Goal: Task Accomplishment & Management: Manage account settings

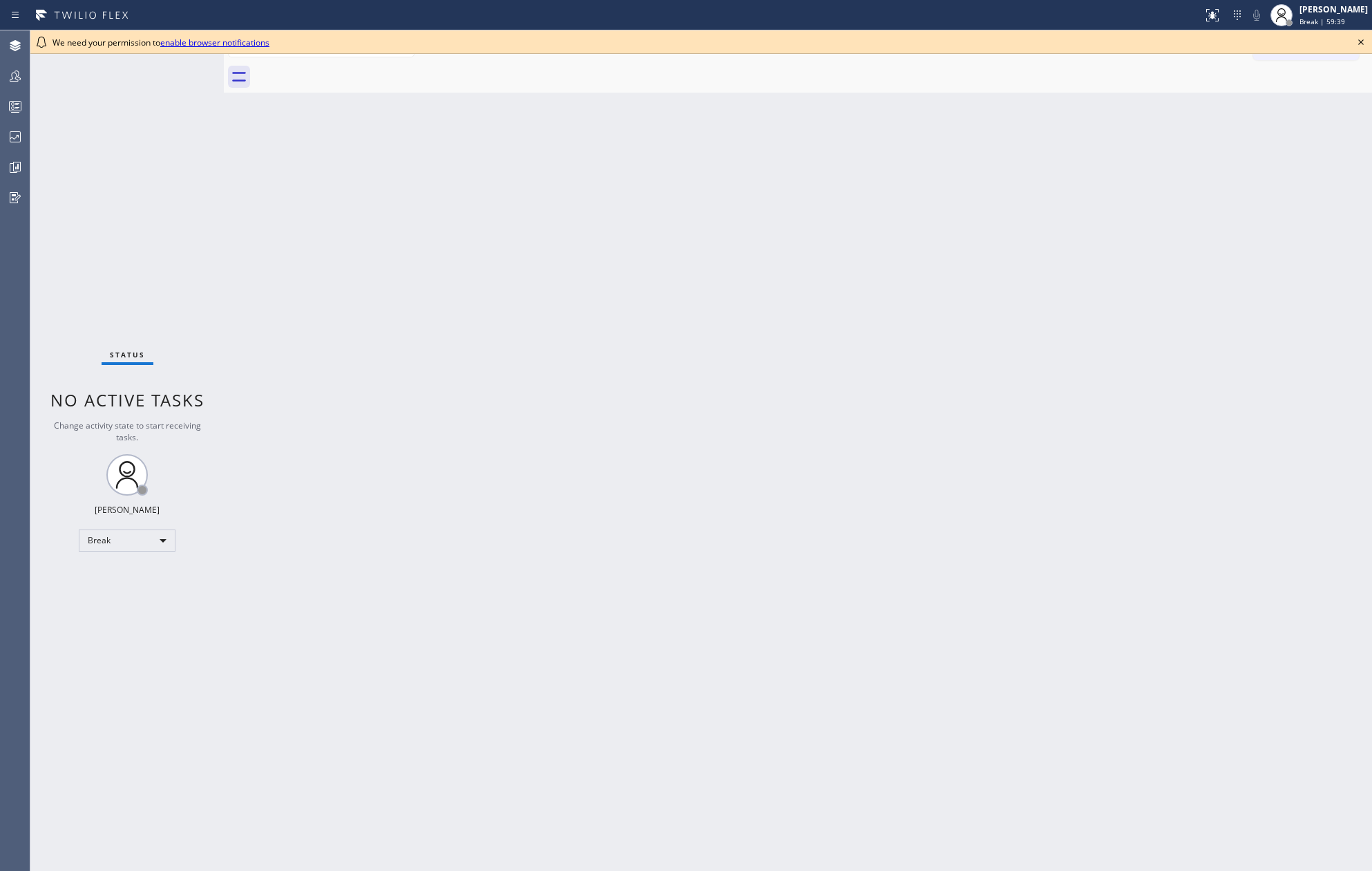
click at [1335, 4] on div "[PERSON_NAME]" at bounding box center [1333, 10] width 69 height 12
click at [1274, 90] on button "Unavailable" at bounding box center [1303, 91] width 138 height 18
click at [376, 392] on div "Back to Dashboard Change Sender ID Customers Technicians Select a contact Outbo…" at bounding box center [798, 450] width 1149 height 841
click at [1356, 40] on icon at bounding box center [1360, 42] width 16 height 16
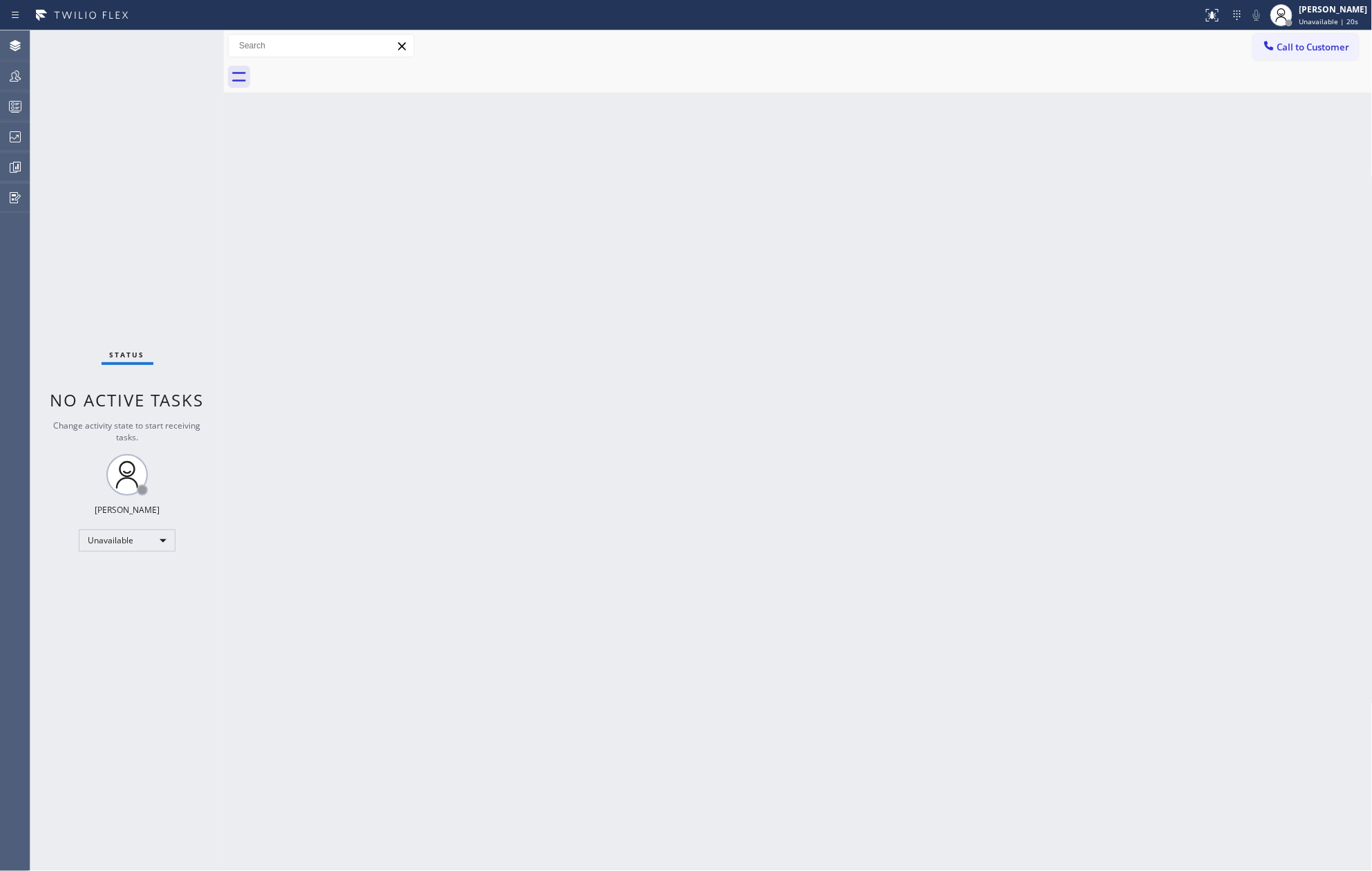
click at [880, 280] on div "Back to Dashboard Change Sender ID Customers Technicians Select a contact Outbo…" at bounding box center [798, 450] width 1149 height 841
click at [22, 108] on icon at bounding box center [14, 106] width 16 height 16
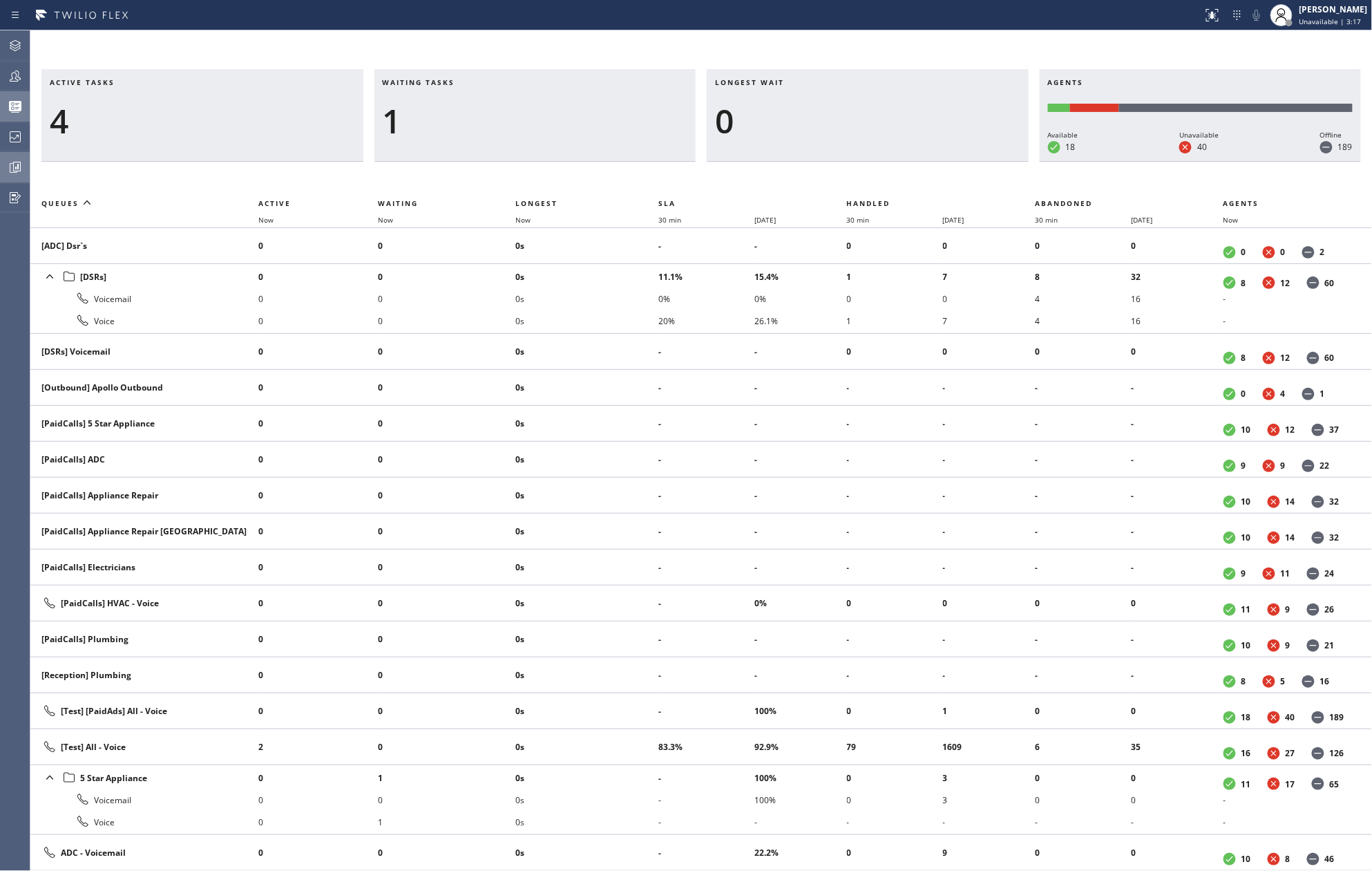
click at [25, 166] on div at bounding box center [14, 166] width 30 height 16
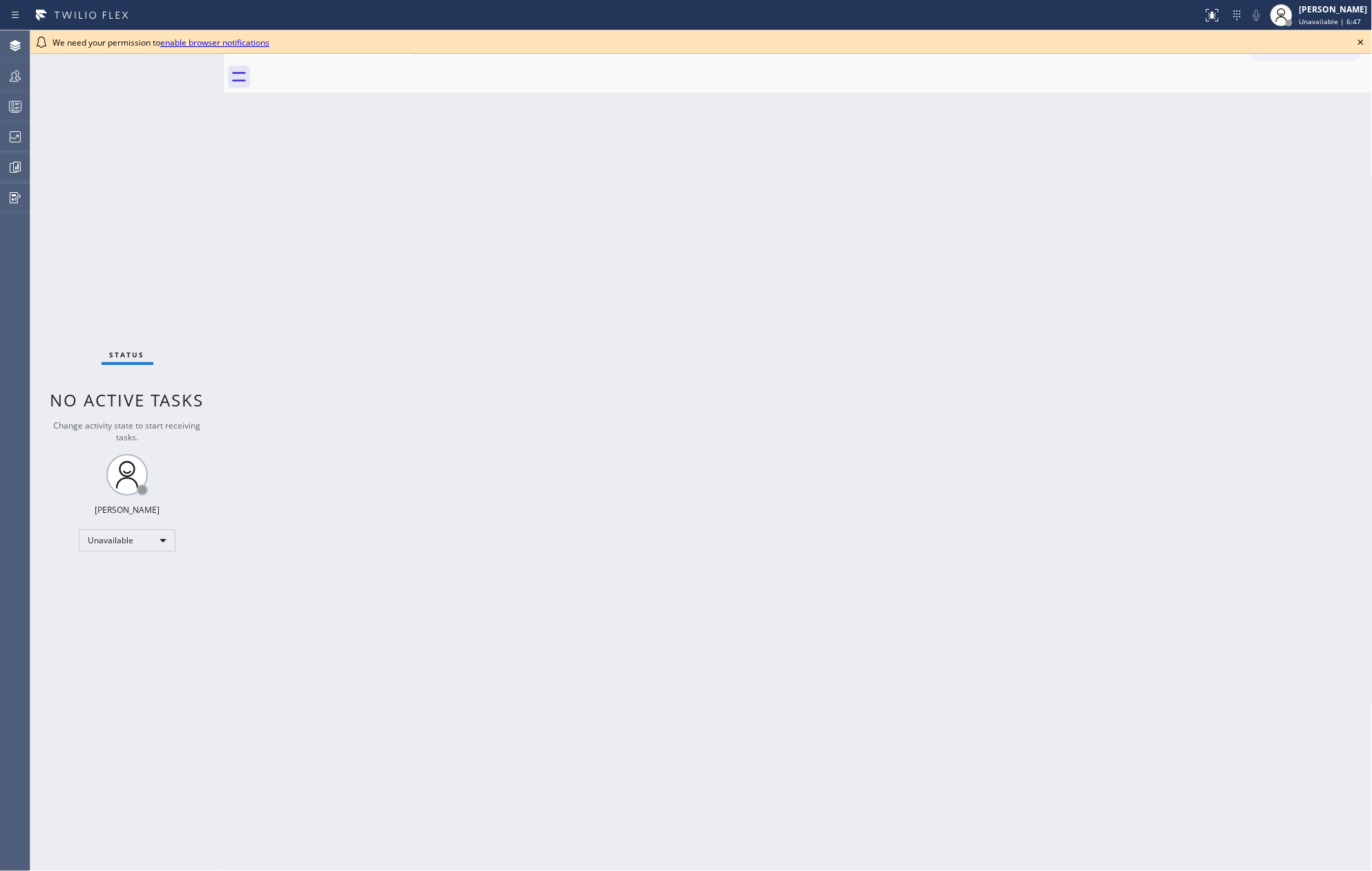
click at [1360, 40] on icon at bounding box center [1360, 42] width 16 height 16
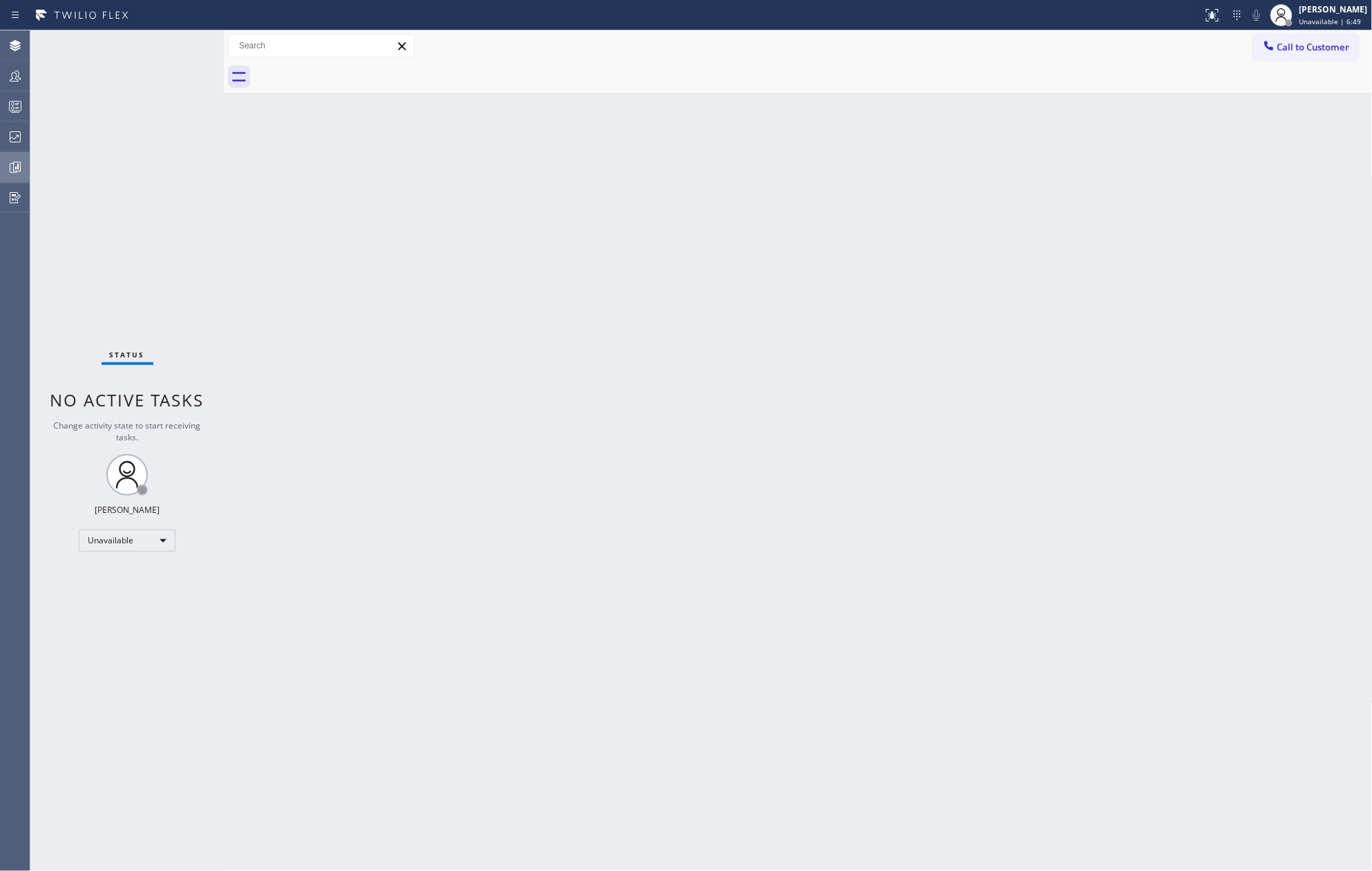
click at [14, 161] on icon at bounding box center [17, 166] width 8 height 10
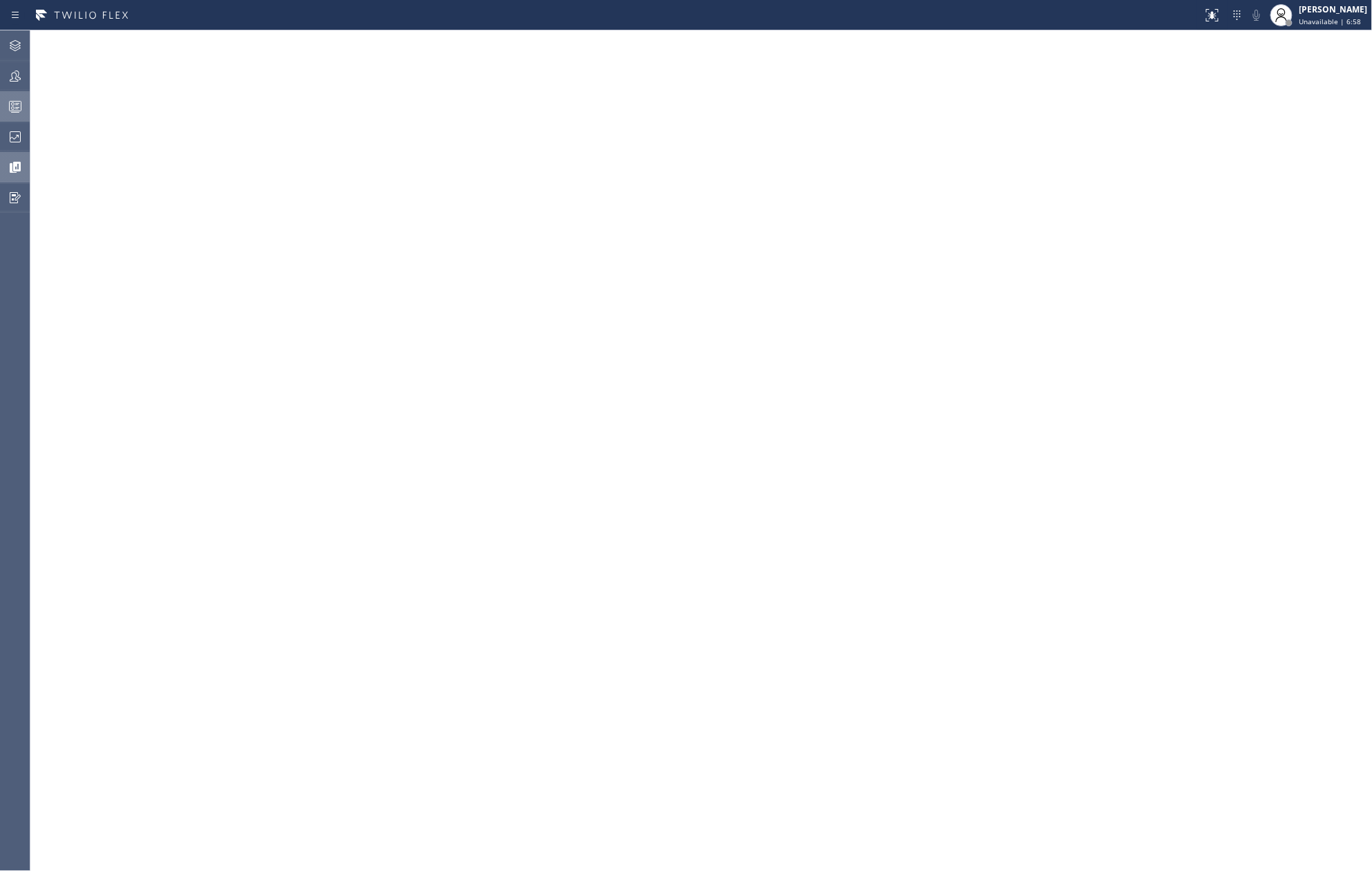
click at [23, 115] on div at bounding box center [14, 106] width 30 height 28
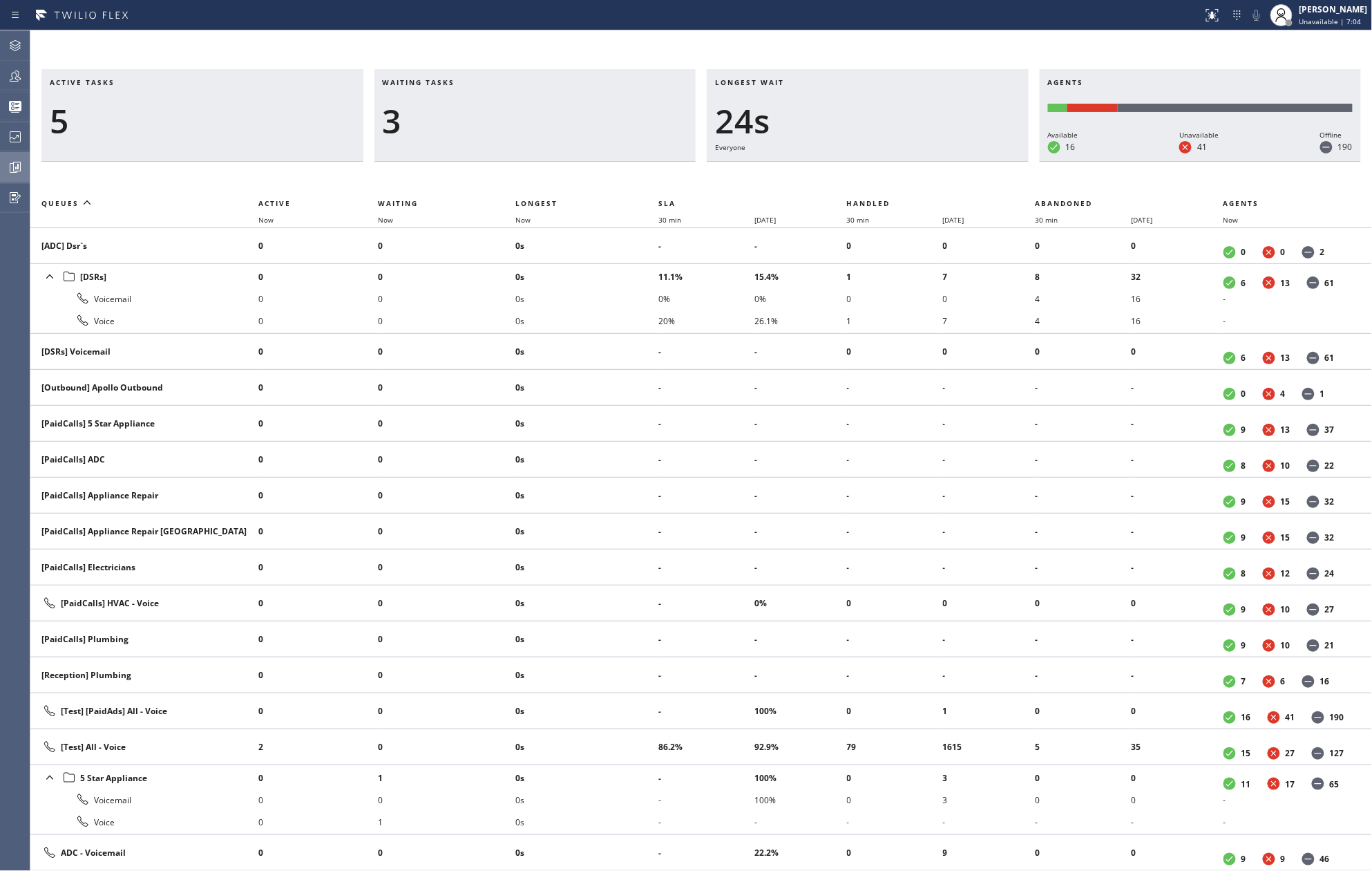
click at [843, 56] on div "Active tasks 5 Waiting tasks 3 Longest wait 24s Everyone Agents Available 16 Un…" at bounding box center [700, 450] width 1342 height 841
click at [17, 78] on icon at bounding box center [14, 75] width 16 height 16
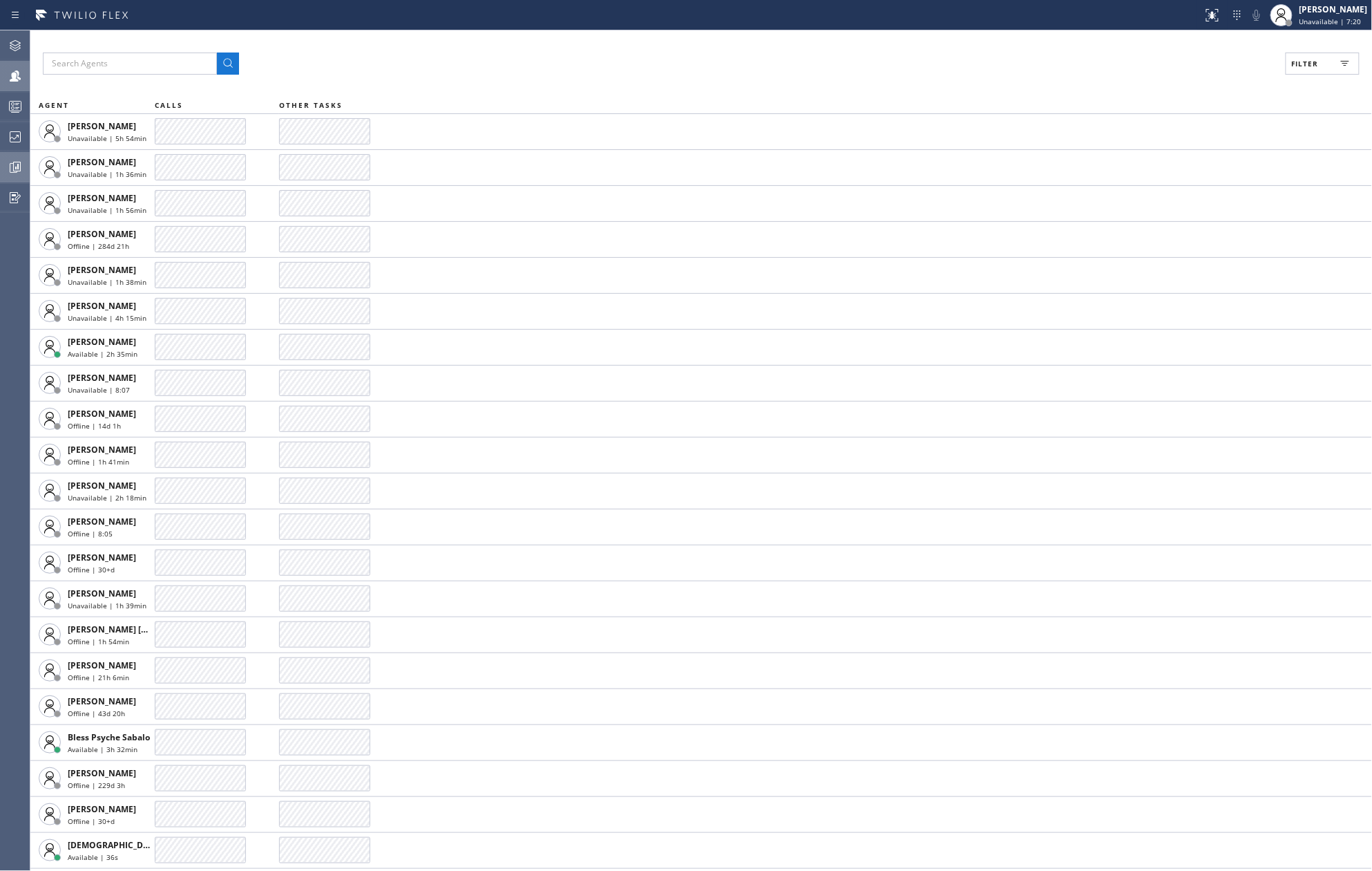
click at [1316, 59] on span "Filter" at bounding box center [1305, 64] width 27 height 10
click at [1192, 169] on div "Available" at bounding box center [1262, 162] width 220 height 22
click at [1192, 205] on label "Break" at bounding box center [1271, 208] width 182 height 12
click at [1180, 205] on input "Break" at bounding box center [1171, 207] width 16 height 16
checkbox input "true"
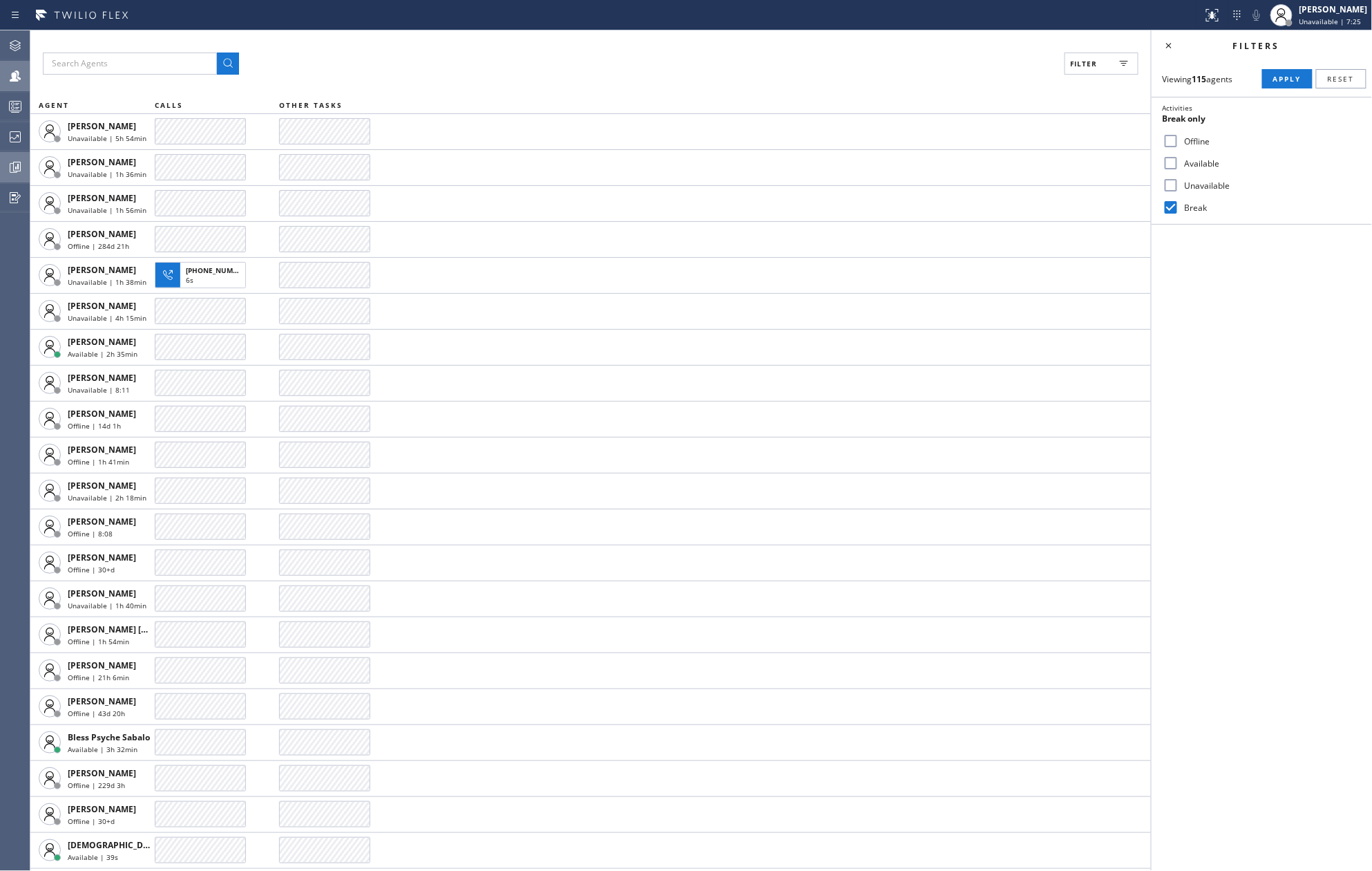
click at [1175, 166] on input "Available" at bounding box center [1171, 162] width 16 height 16
checkbox input "true"
click at [1274, 81] on span "Apply" at bounding box center [1287, 79] width 28 height 10
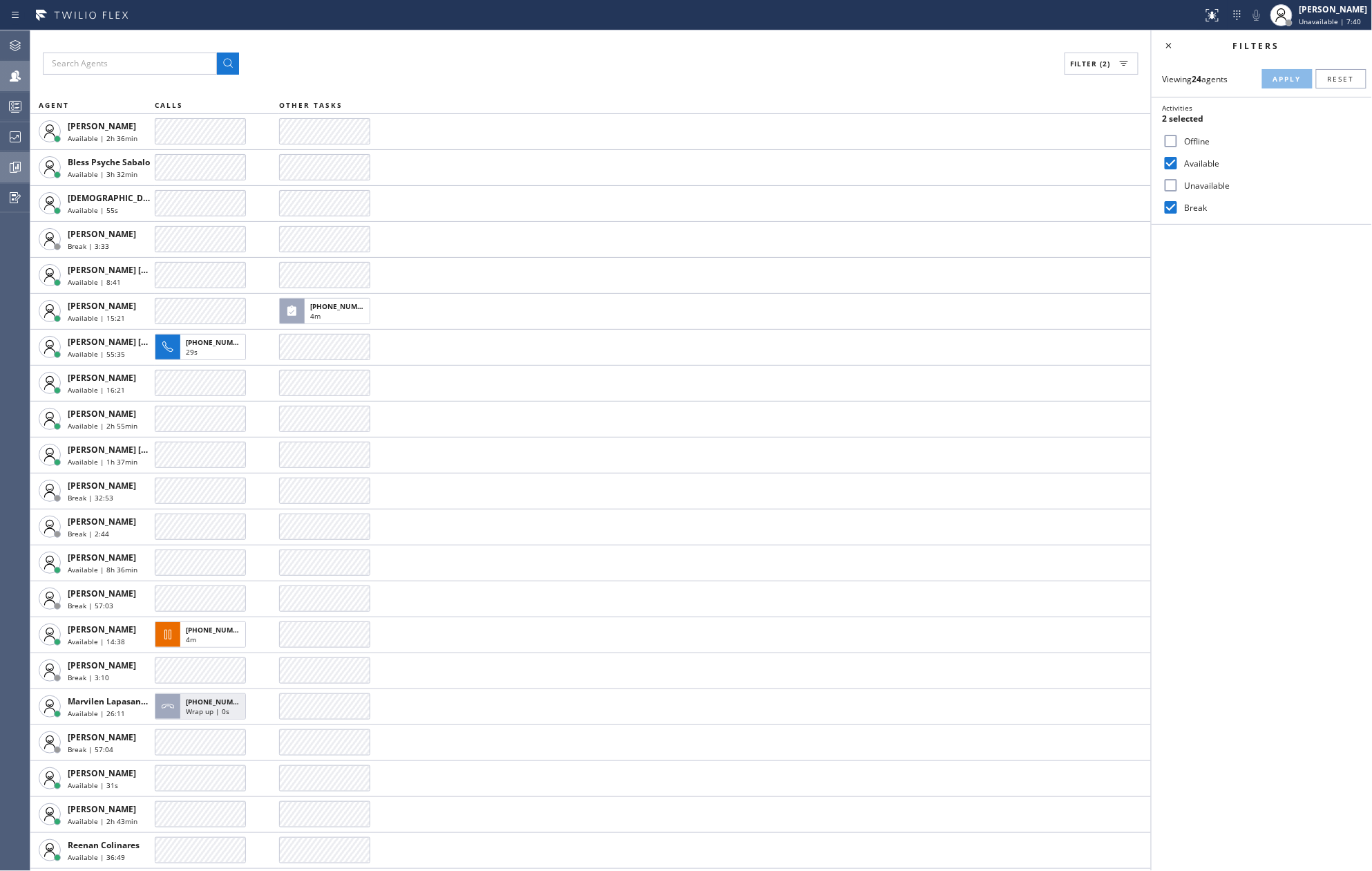
click at [607, 58] on div "Filter (2)" at bounding box center [590, 63] width 1096 height 22
click at [1169, 44] on icon at bounding box center [1169, 45] width 6 height 6
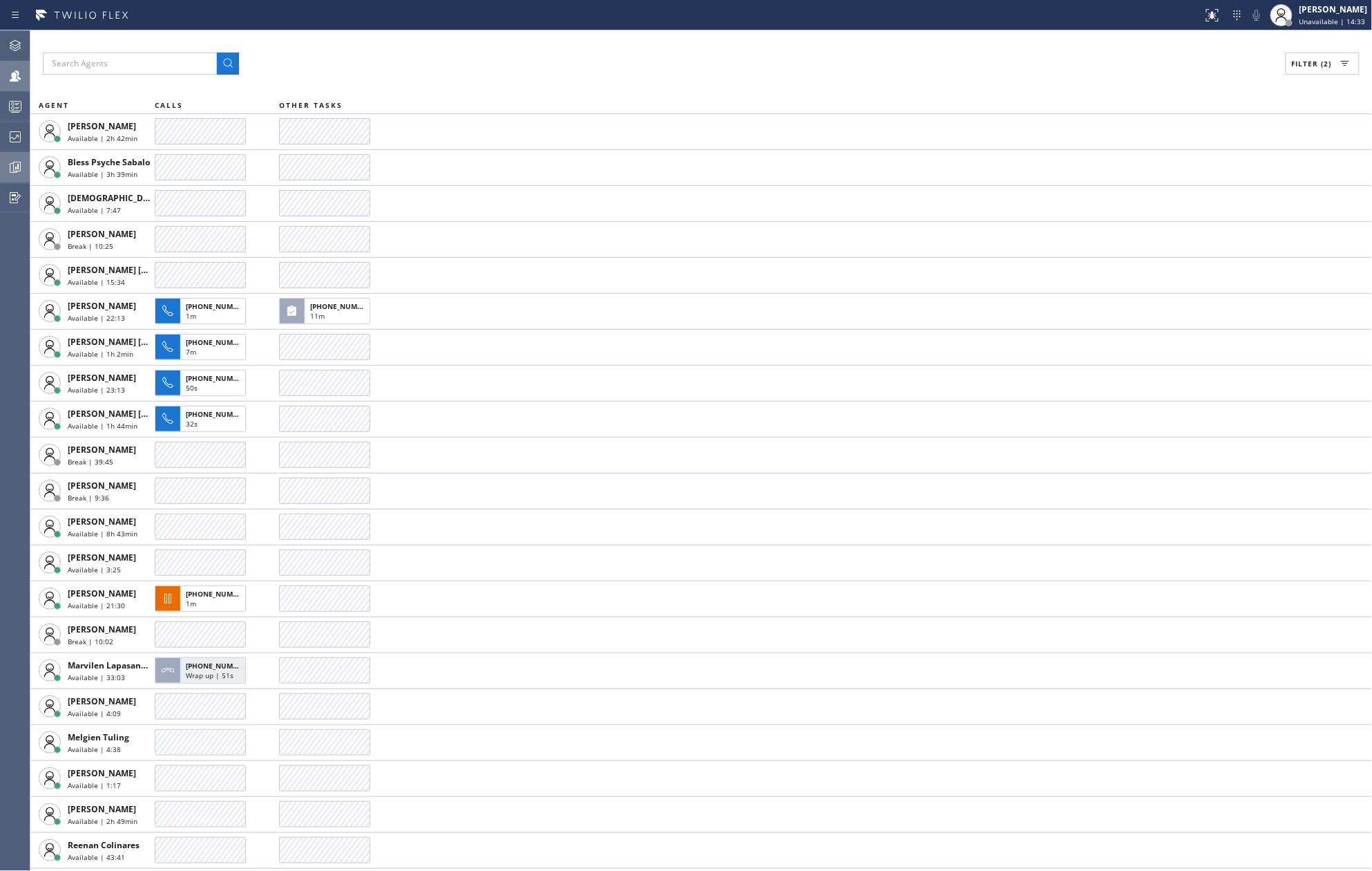
click at [870, 68] on div "Filter (2)" at bounding box center [700, 63] width 1317 height 22
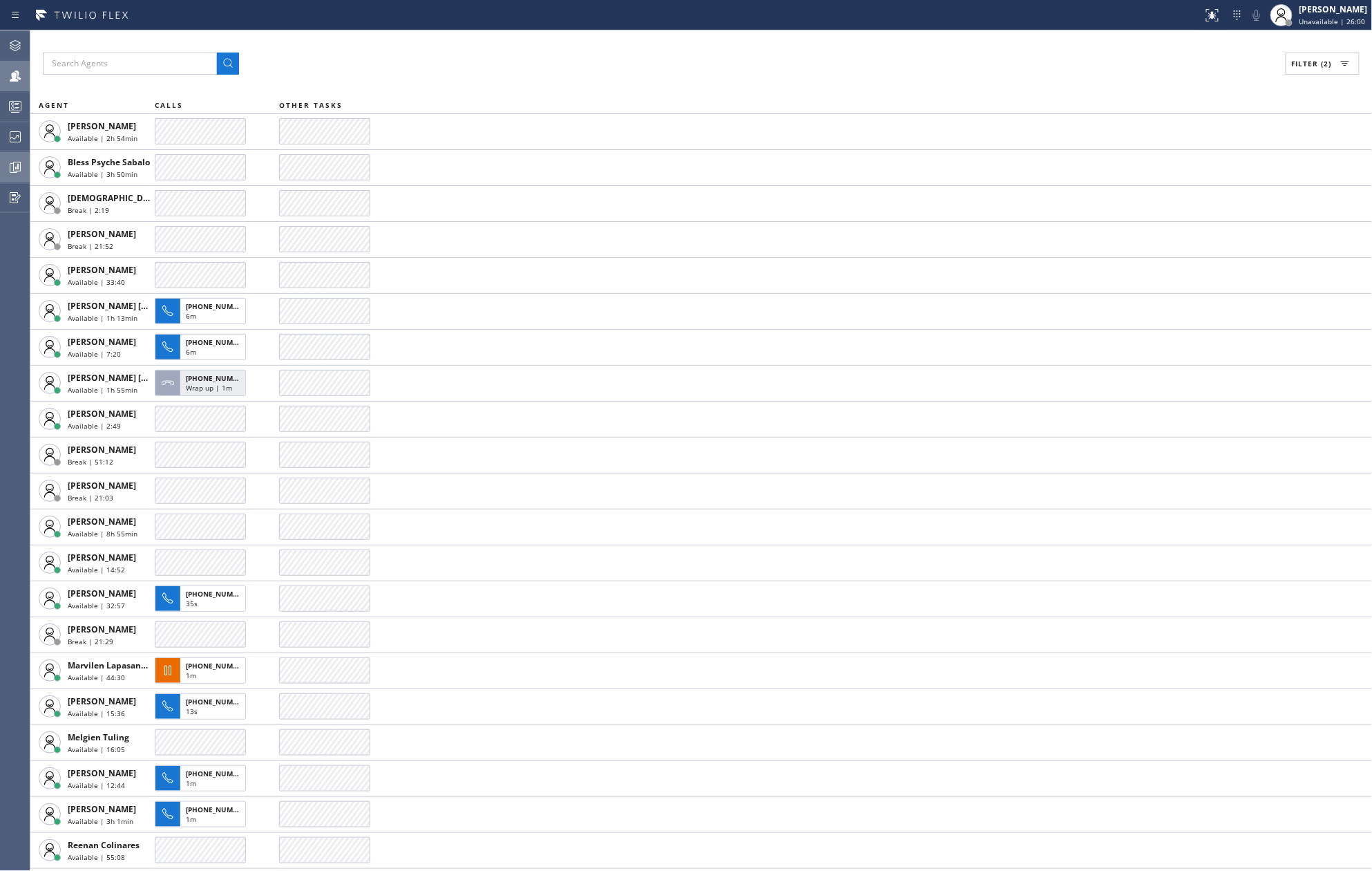
click at [642, 47] on div "Filter (2) AGENT CALLS OTHER TASKS [PERSON_NAME] Available | 2h 54min Bless Psy…" at bounding box center [700, 450] width 1342 height 841
click at [15, 118] on div at bounding box center [14, 106] width 30 height 28
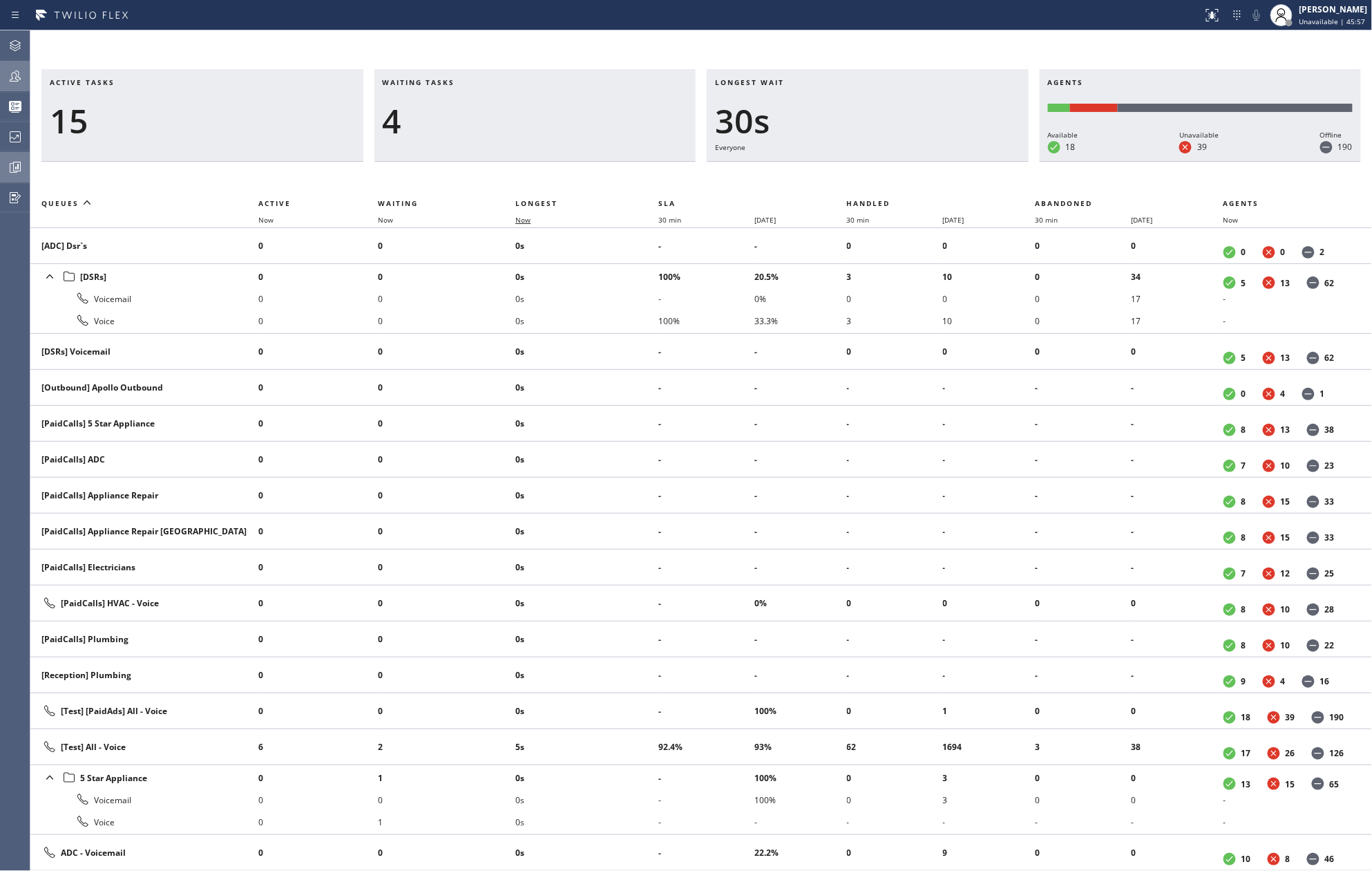
click at [524, 216] on span "Now" at bounding box center [524, 219] width 15 height 10
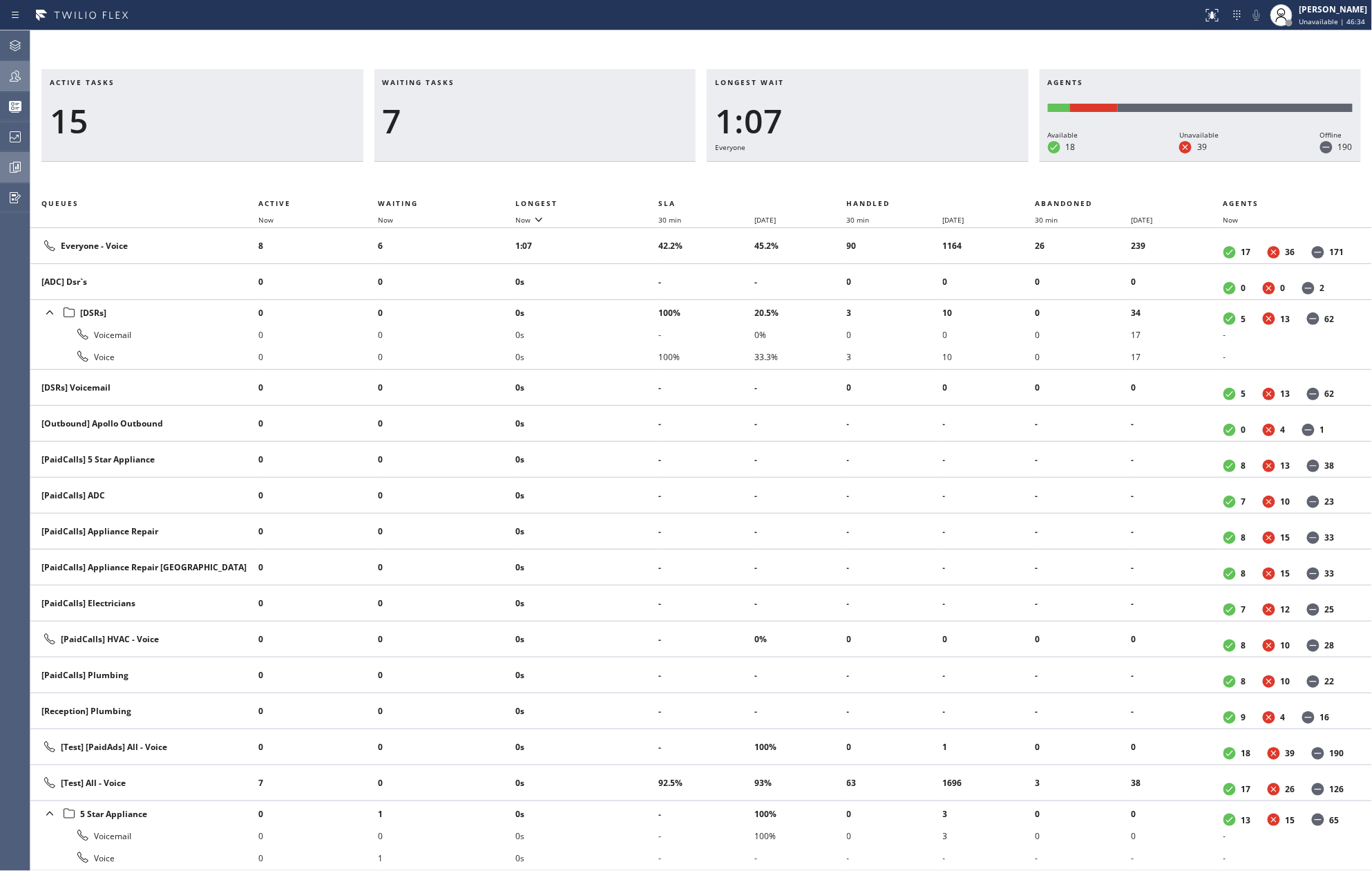
click at [457, 52] on div "Active tasks 15 Waiting tasks 7 Longest wait 1:07 Everyone Agents Available 18 …" at bounding box center [700, 450] width 1342 height 841
click at [19, 75] on icon at bounding box center [14, 75] width 16 height 16
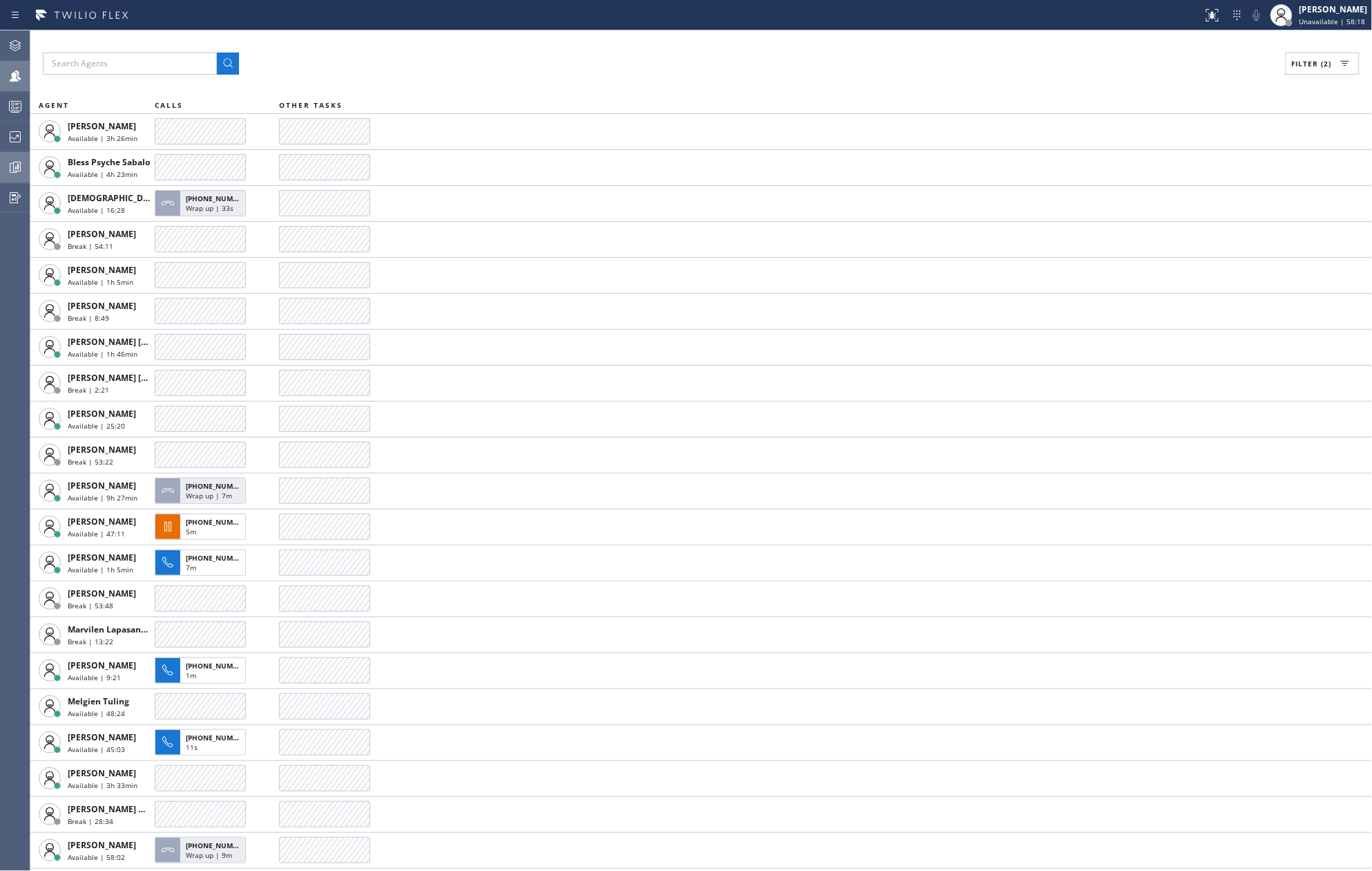
click at [20, 163] on icon at bounding box center [14, 166] width 16 height 16
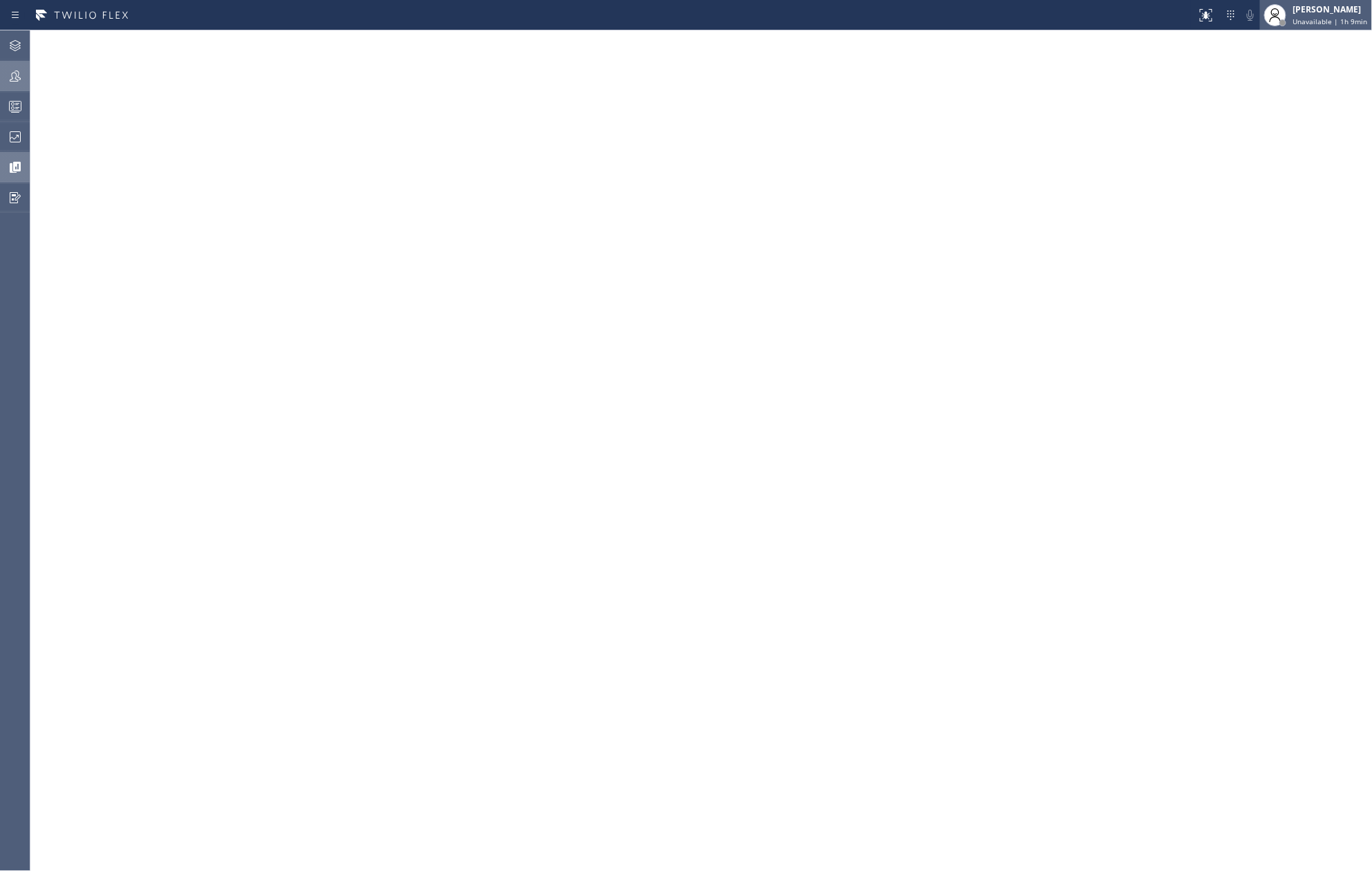
click at [1342, 19] on span "Unavailable | 1h 9min" at bounding box center [1330, 21] width 74 height 10
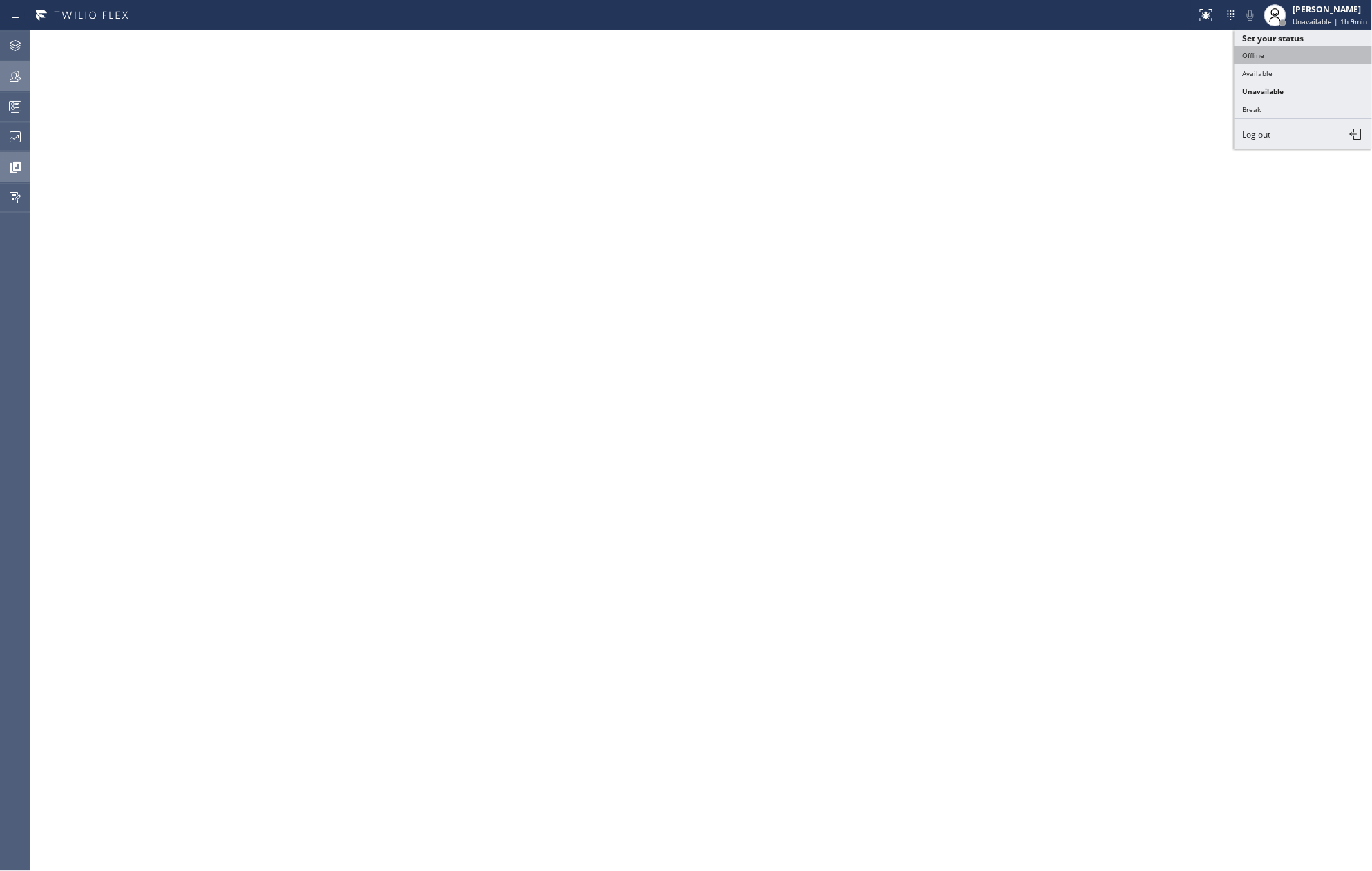
click at [1267, 59] on button "Offline" at bounding box center [1303, 55] width 138 height 18
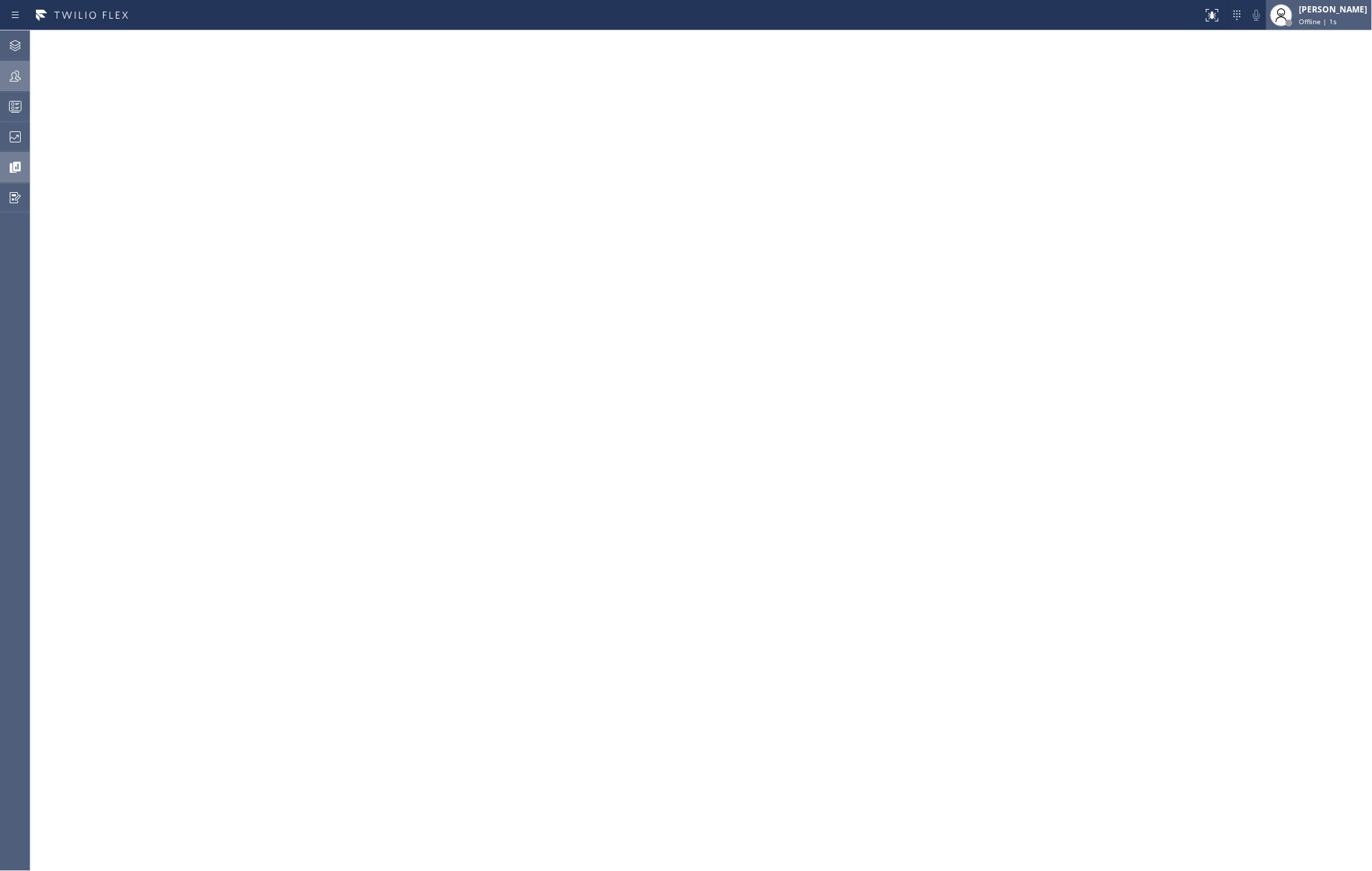
click at [1326, 14] on div "[PERSON_NAME]" at bounding box center [1333, 10] width 69 height 12
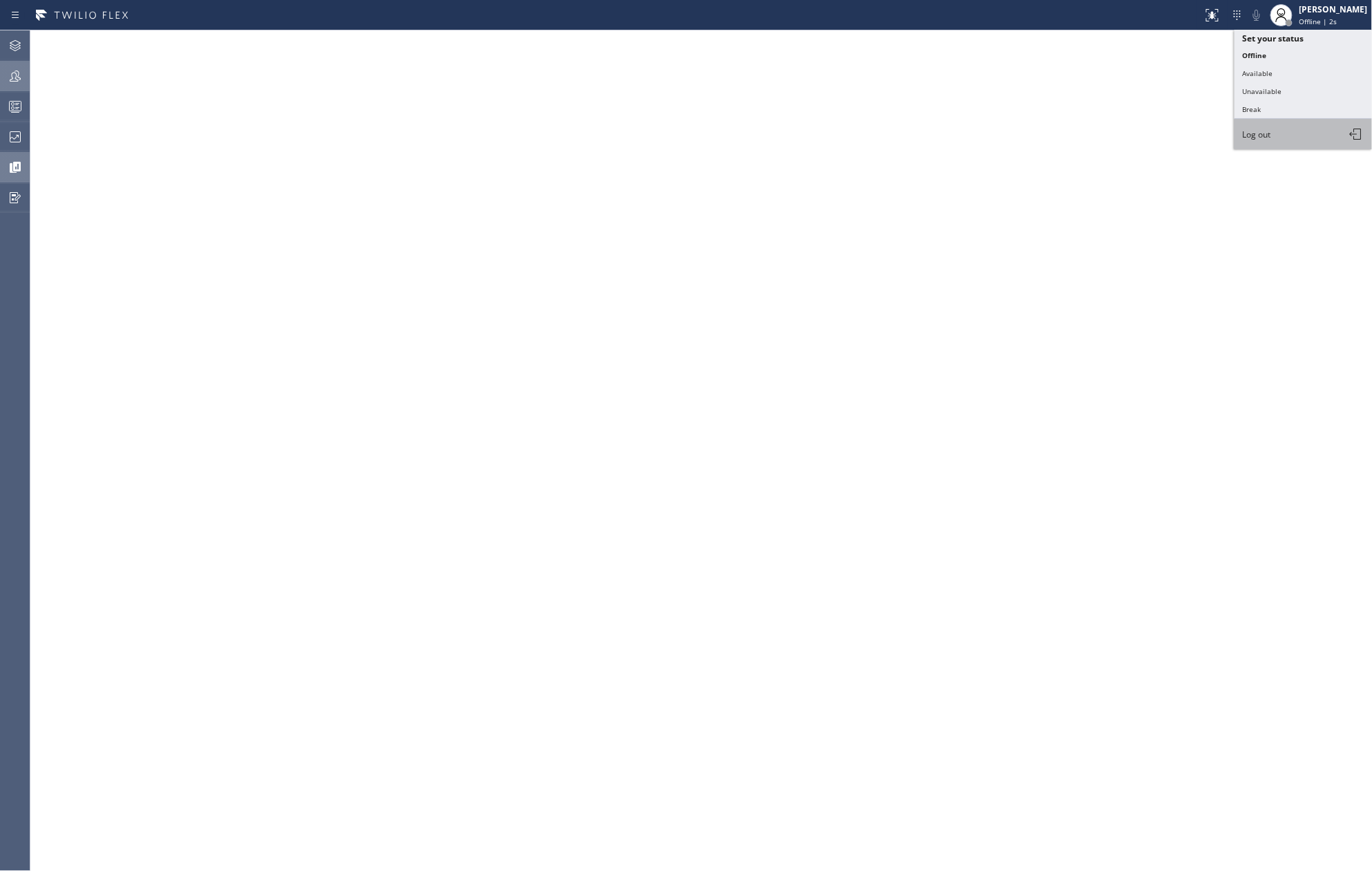
click at [1278, 129] on button "Log out" at bounding box center [1303, 133] width 138 height 30
